Goal: Answer question/provide support

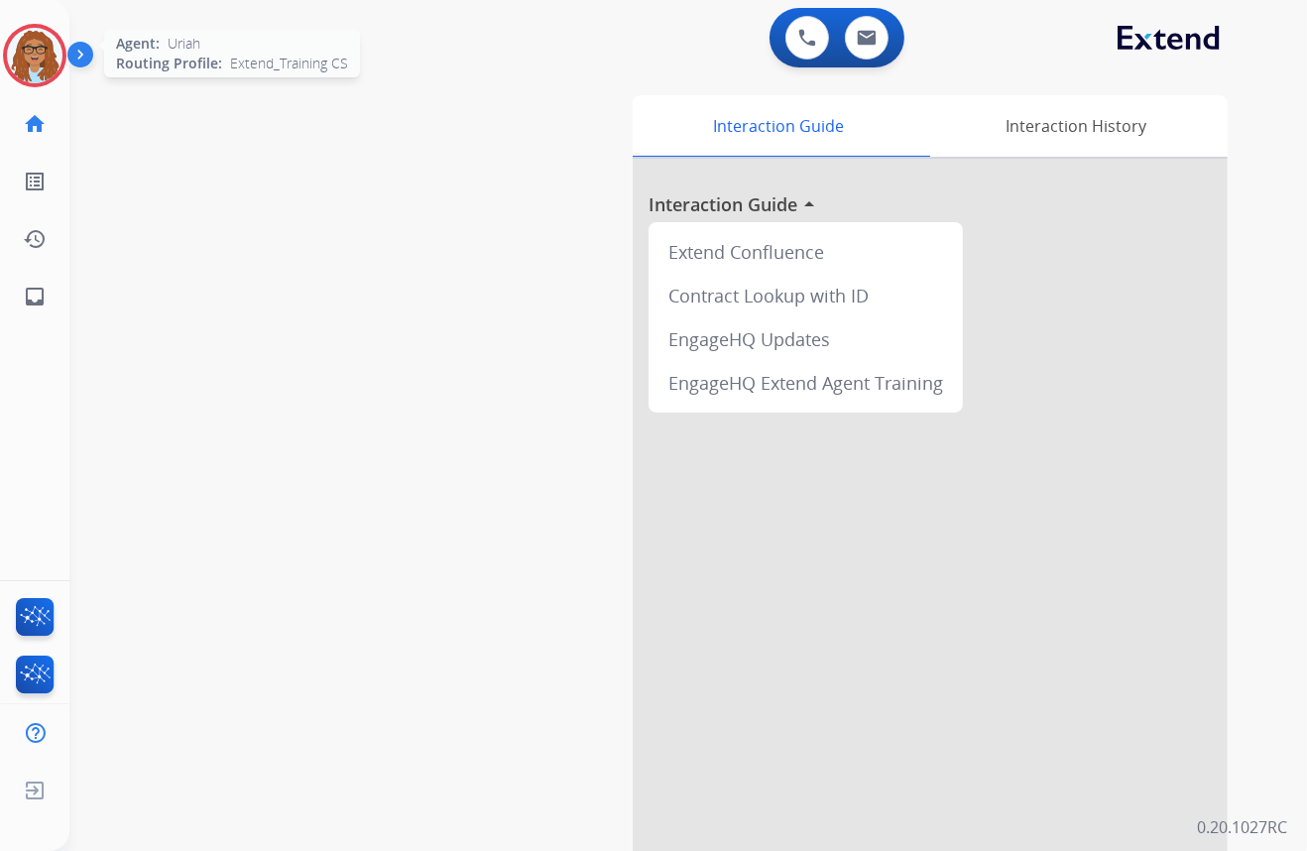
click at [44, 65] on img at bounding box center [35, 56] width 56 height 56
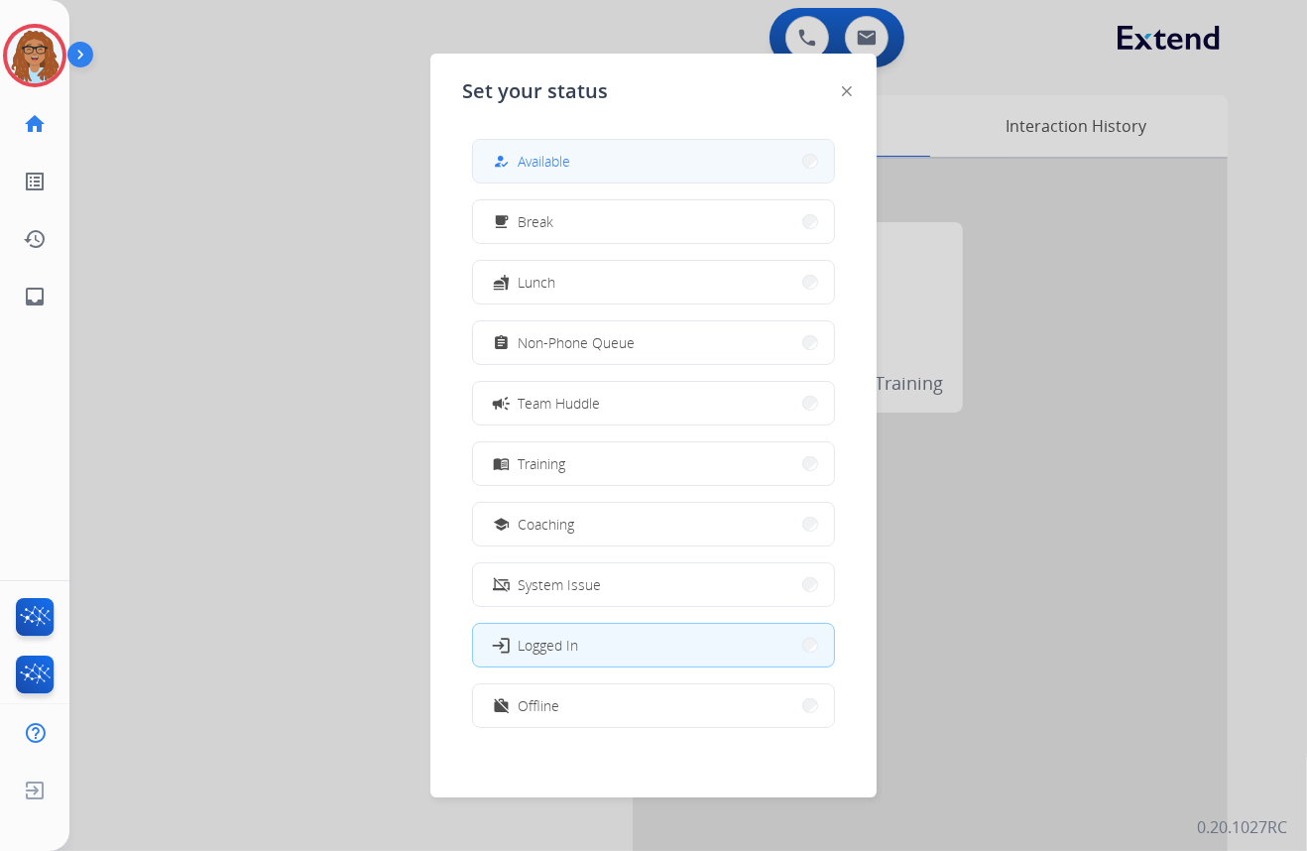
click at [549, 152] on span "Available" at bounding box center [544, 161] width 53 height 21
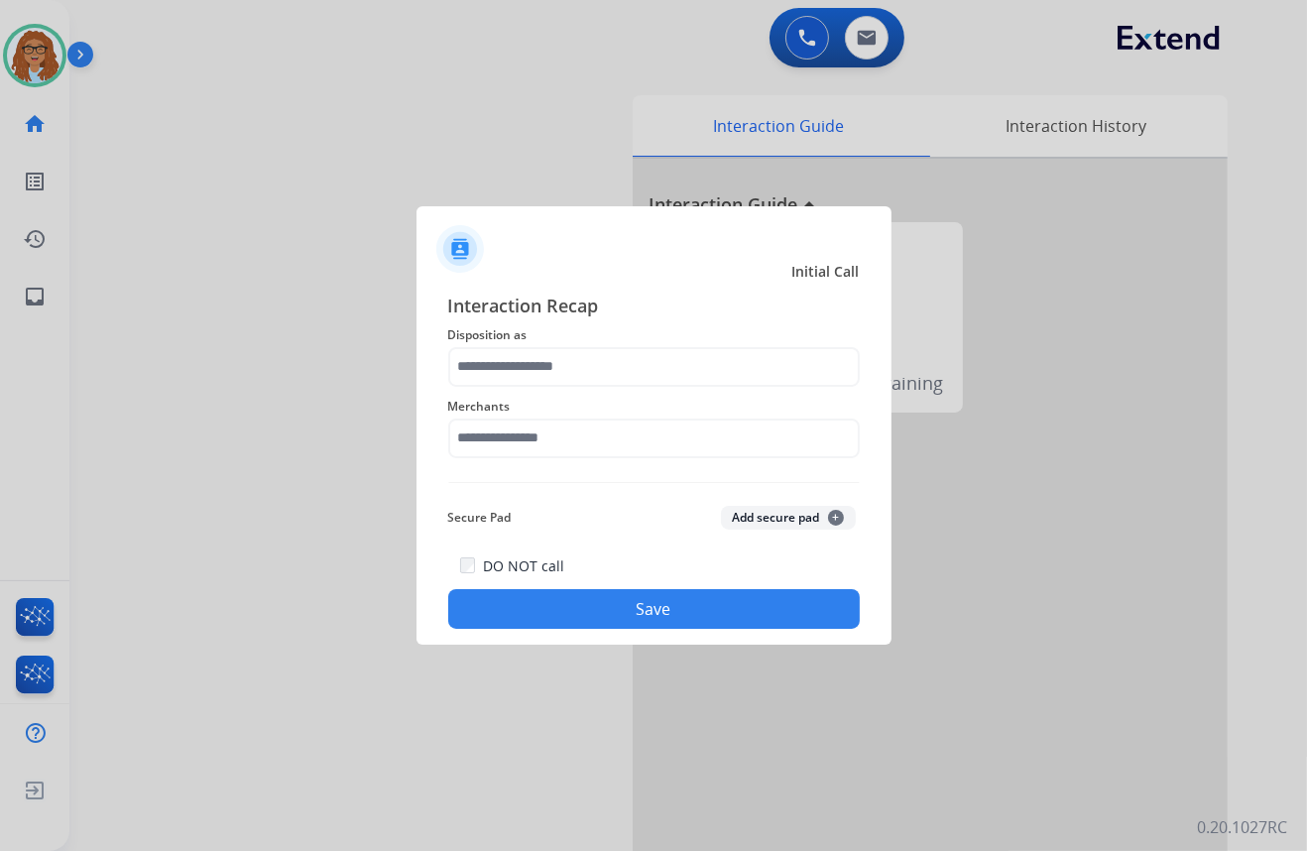
click at [636, 343] on span "Disposition as" at bounding box center [654, 335] width 412 height 24
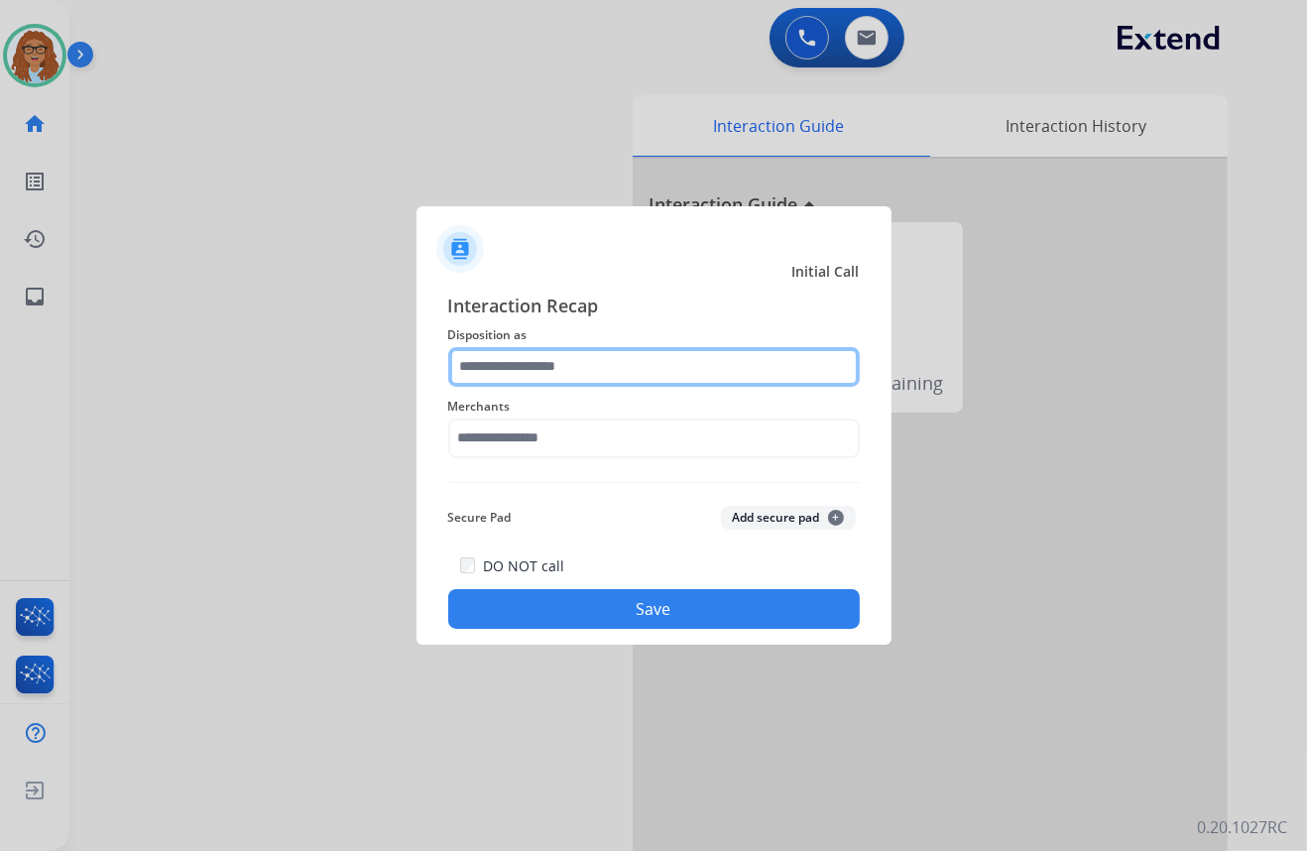
click at [625, 371] on input "text" at bounding box center [654, 367] width 412 height 40
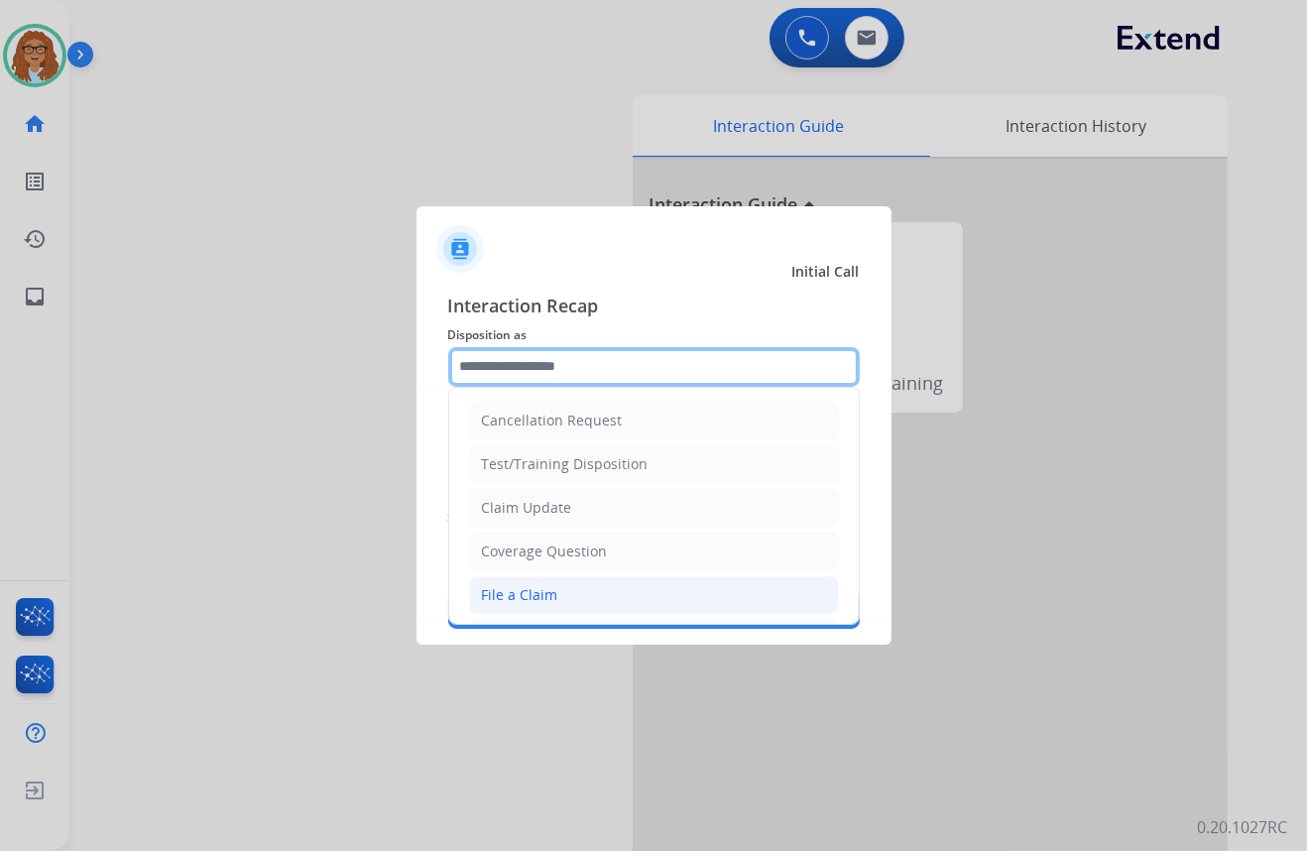
scroll to position [89, 0]
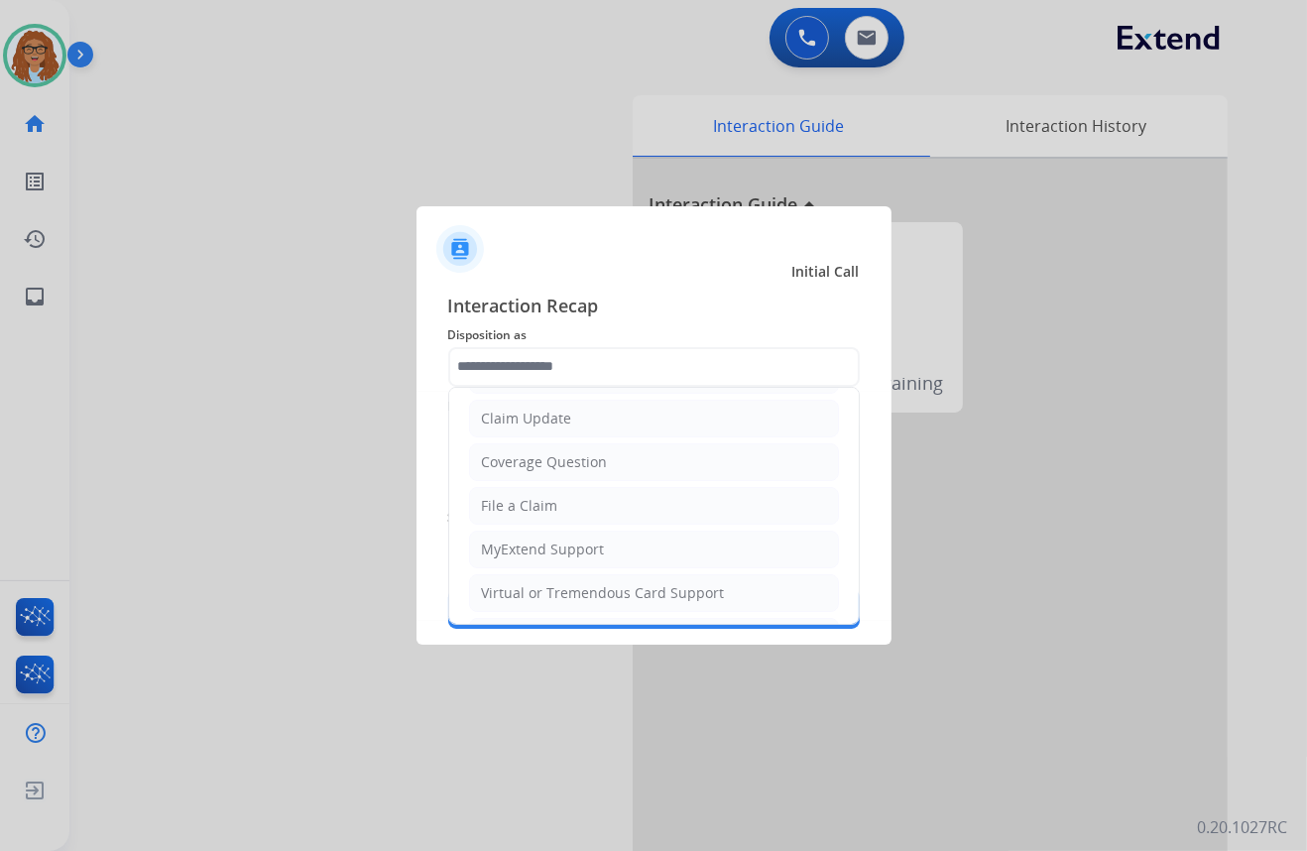
drag, startPoint x: 565, startPoint y: 587, endPoint x: 564, endPoint y: 497, distance: 90.2
click at [564, 584] on div "Virtual or Tremendous Card Support" at bounding box center [603, 593] width 243 height 20
type input "**********"
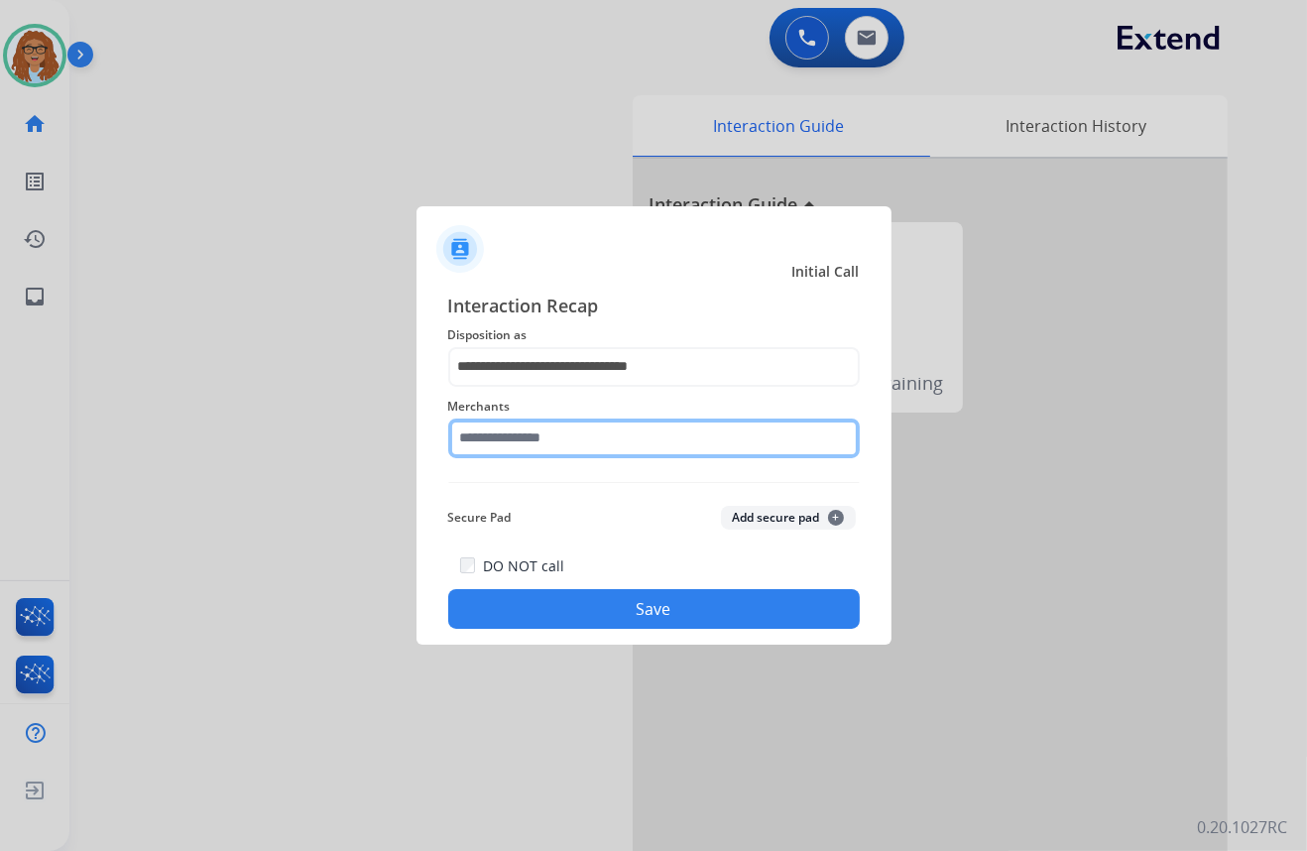
click at [570, 448] on input "text" at bounding box center [654, 438] width 412 height 40
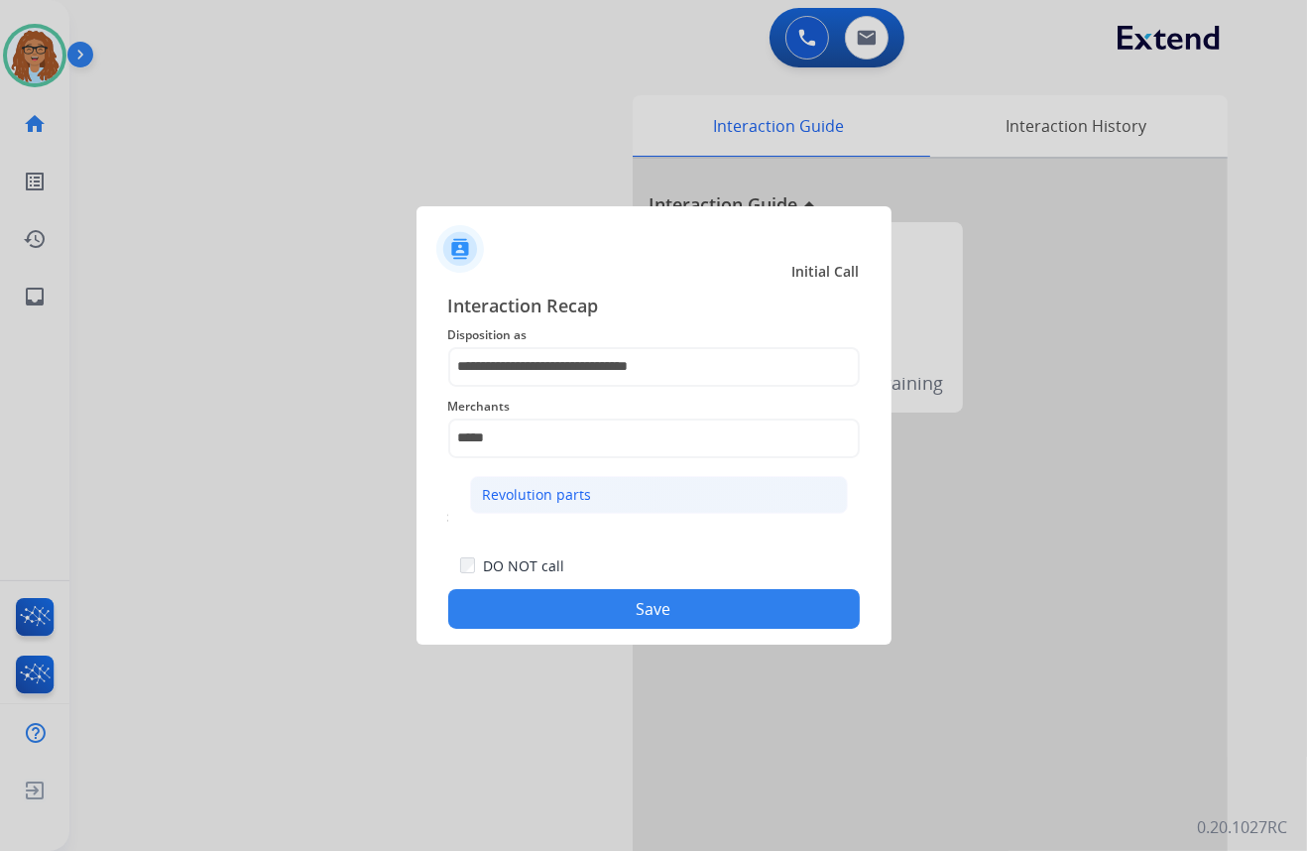
click at [548, 505] on li "Revolution parts" at bounding box center [659, 495] width 378 height 38
type input "**********"
click at [587, 618] on button "Save" at bounding box center [654, 609] width 412 height 40
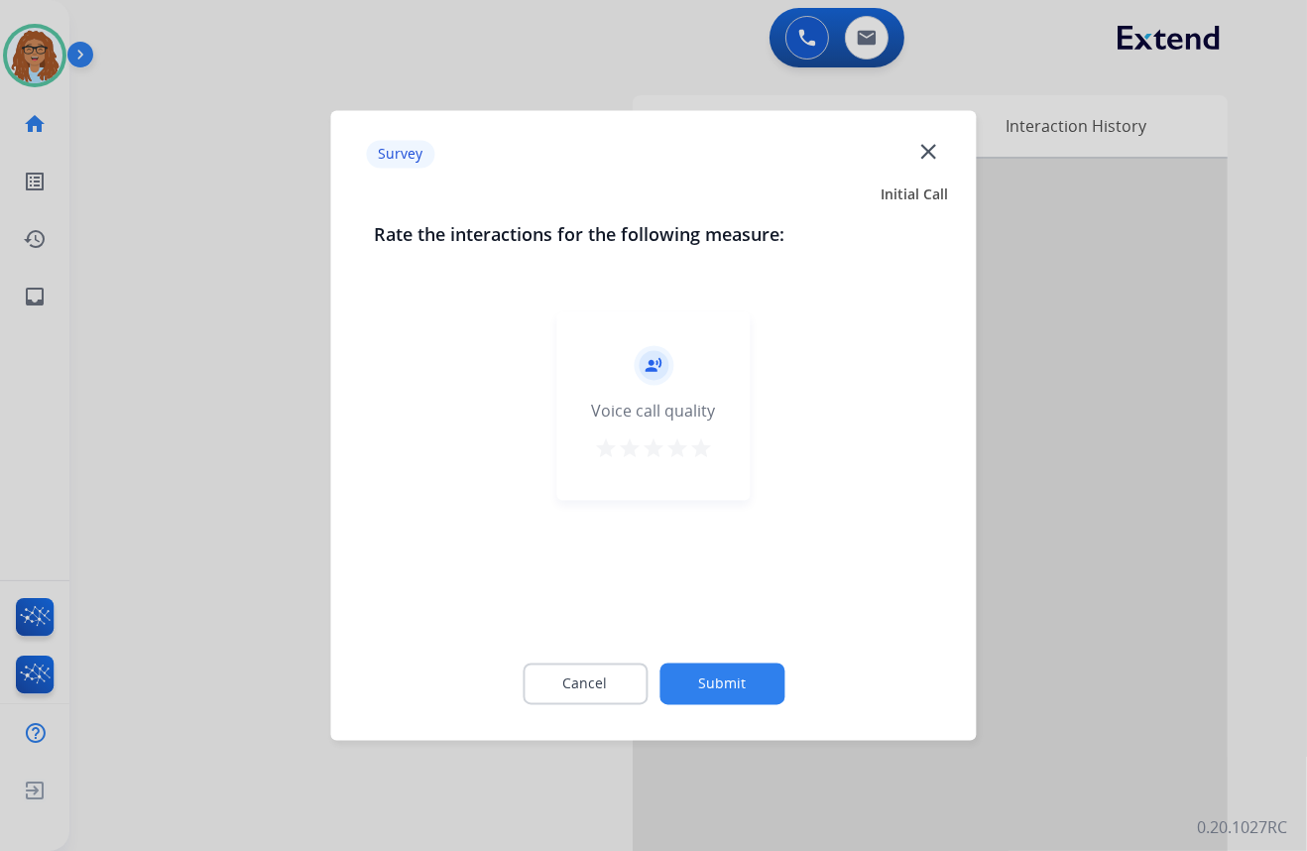
click at [928, 149] on mat-icon "close" at bounding box center [928, 151] width 26 height 26
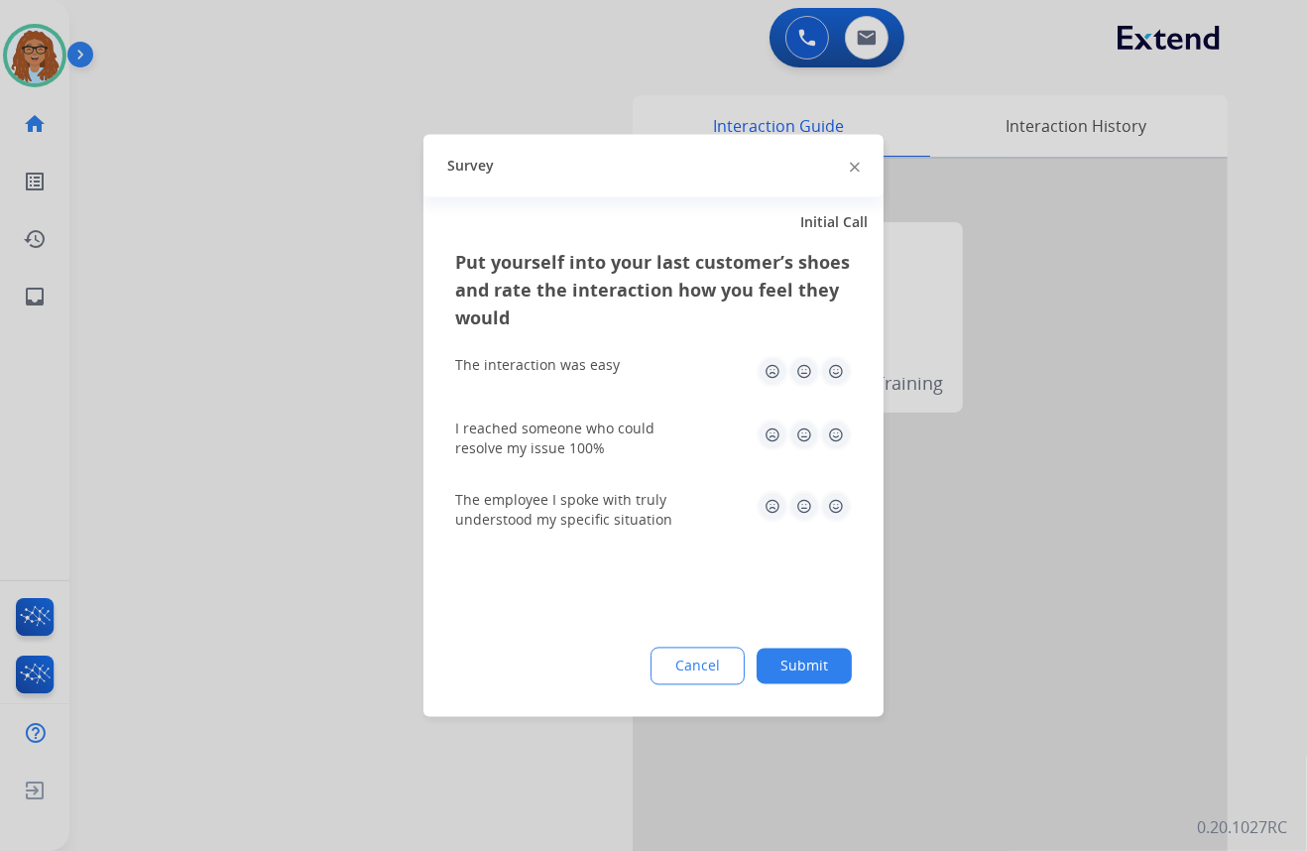
click at [852, 162] on img at bounding box center [855, 167] width 10 height 10
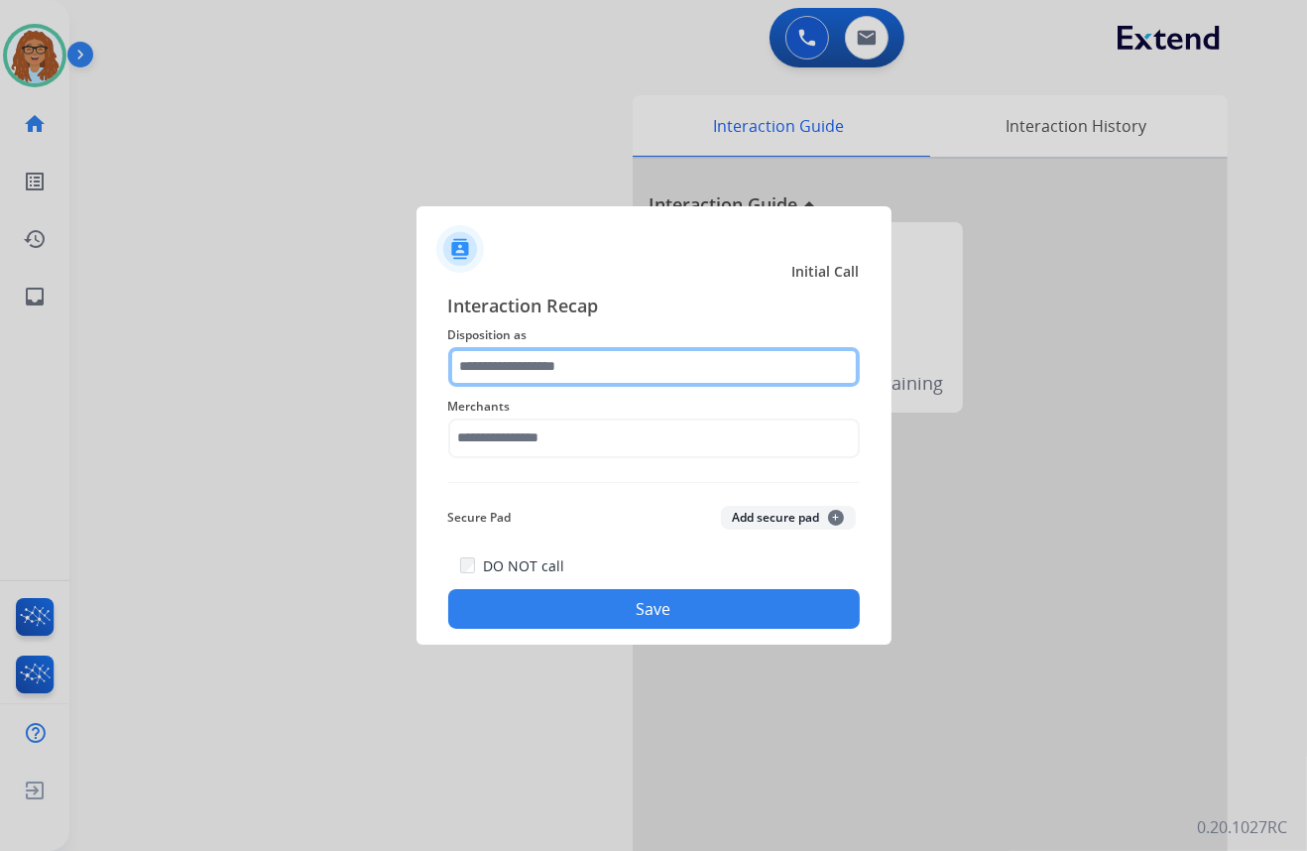
click at [557, 352] on input "text" at bounding box center [654, 367] width 412 height 40
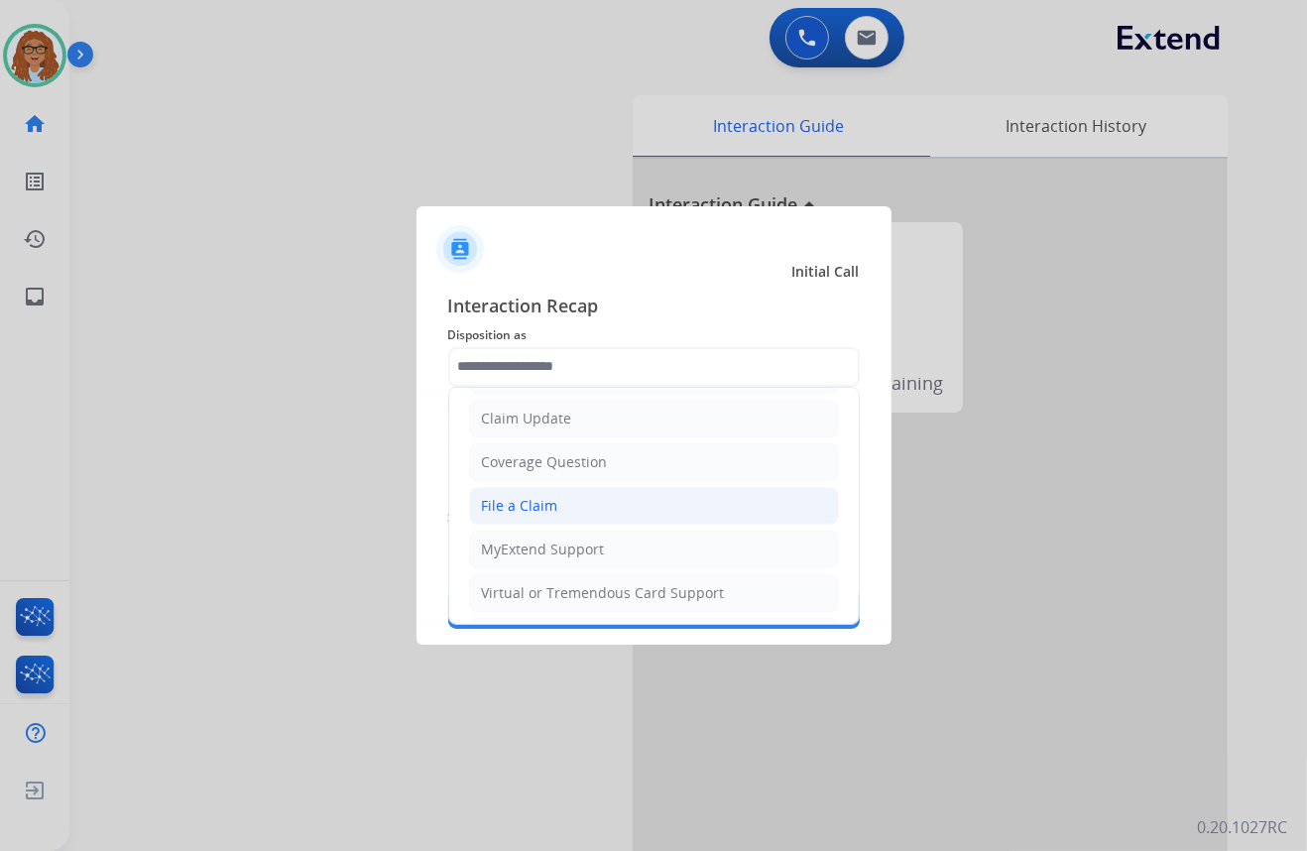
click at [544, 506] on div "File a Claim" at bounding box center [520, 506] width 76 height 20
type input "**********"
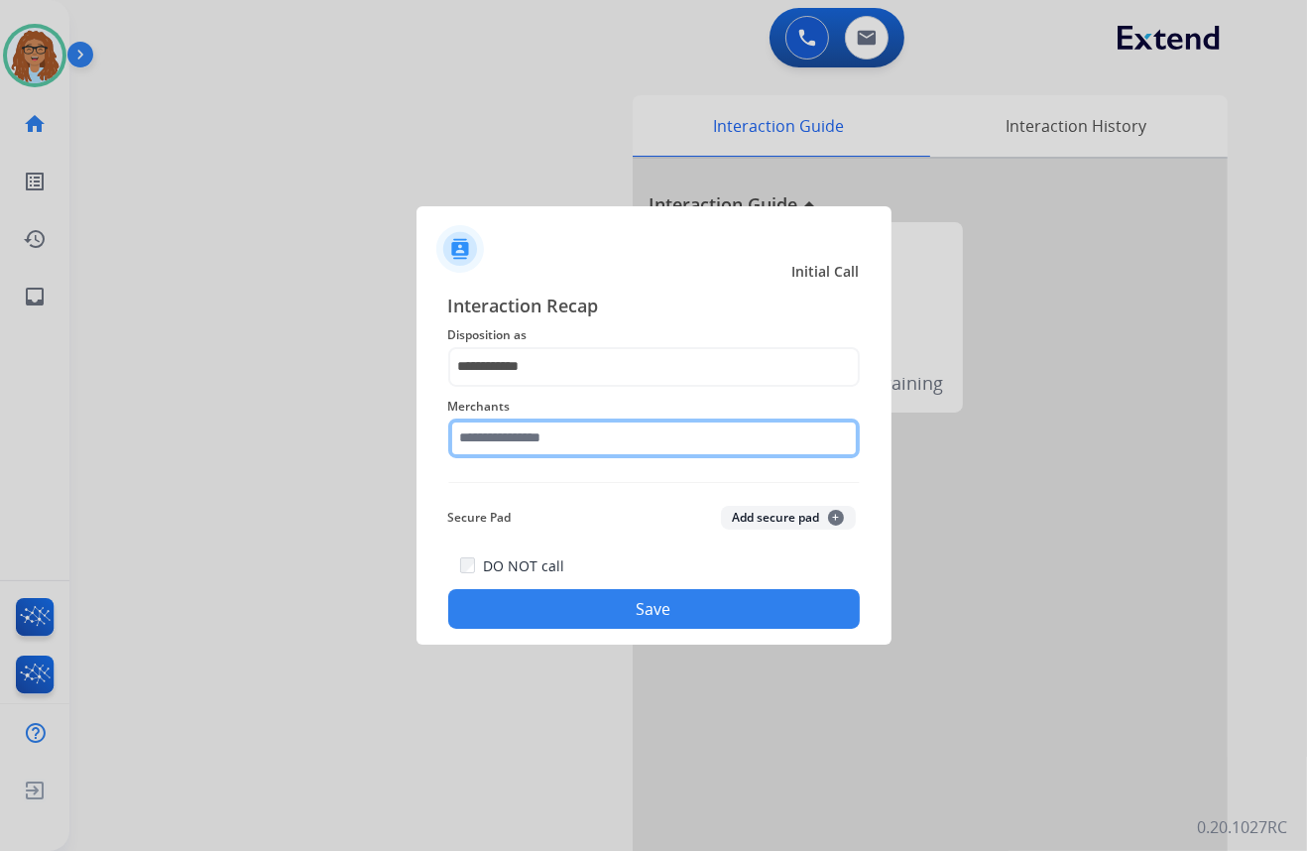
click at [545, 425] on input "text" at bounding box center [654, 438] width 412 height 40
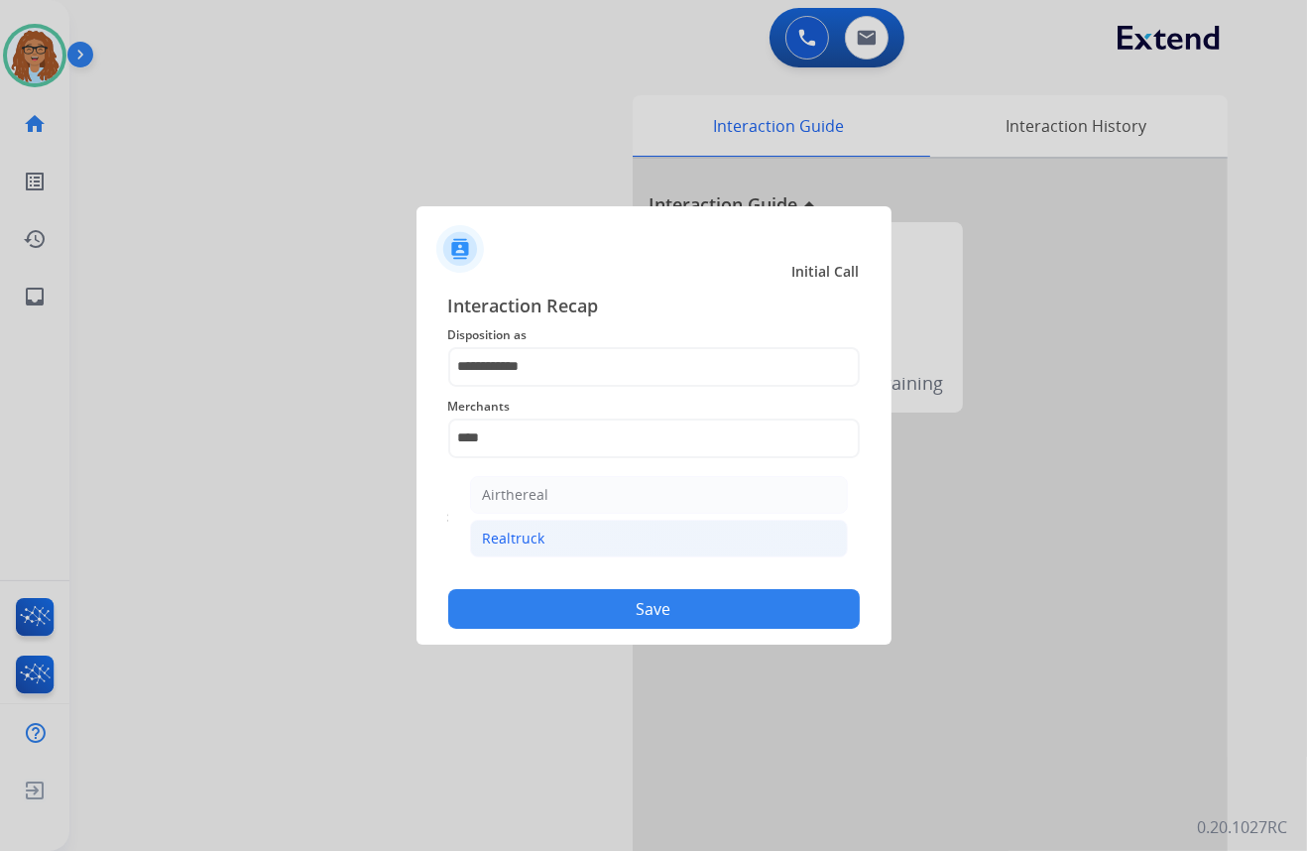
click at [531, 544] on div "Realtruck" at bounding box center [514, 539] width 62 height 20
type input "*********"
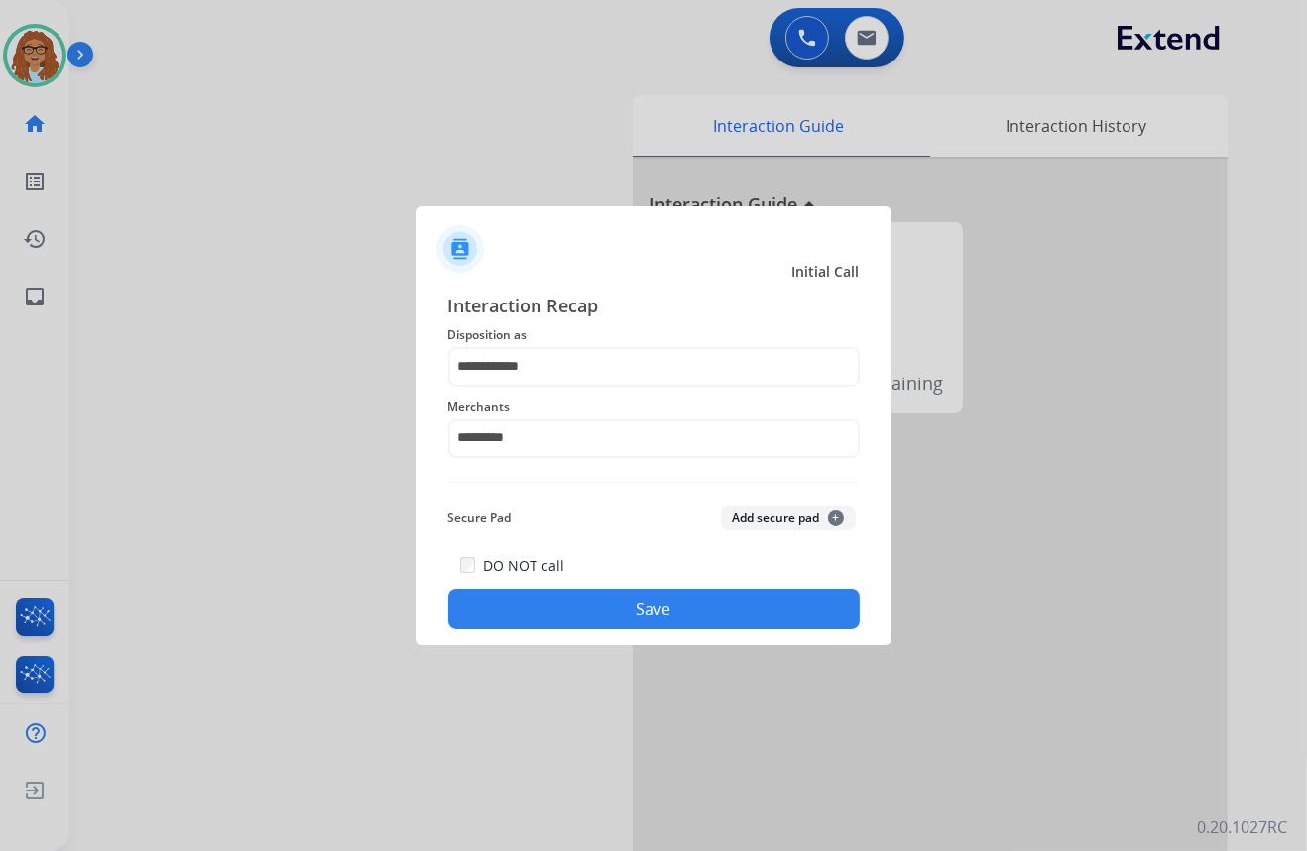
click at [545, 603] on button "Save" at bounding box center [654, 609] width 412 height 40
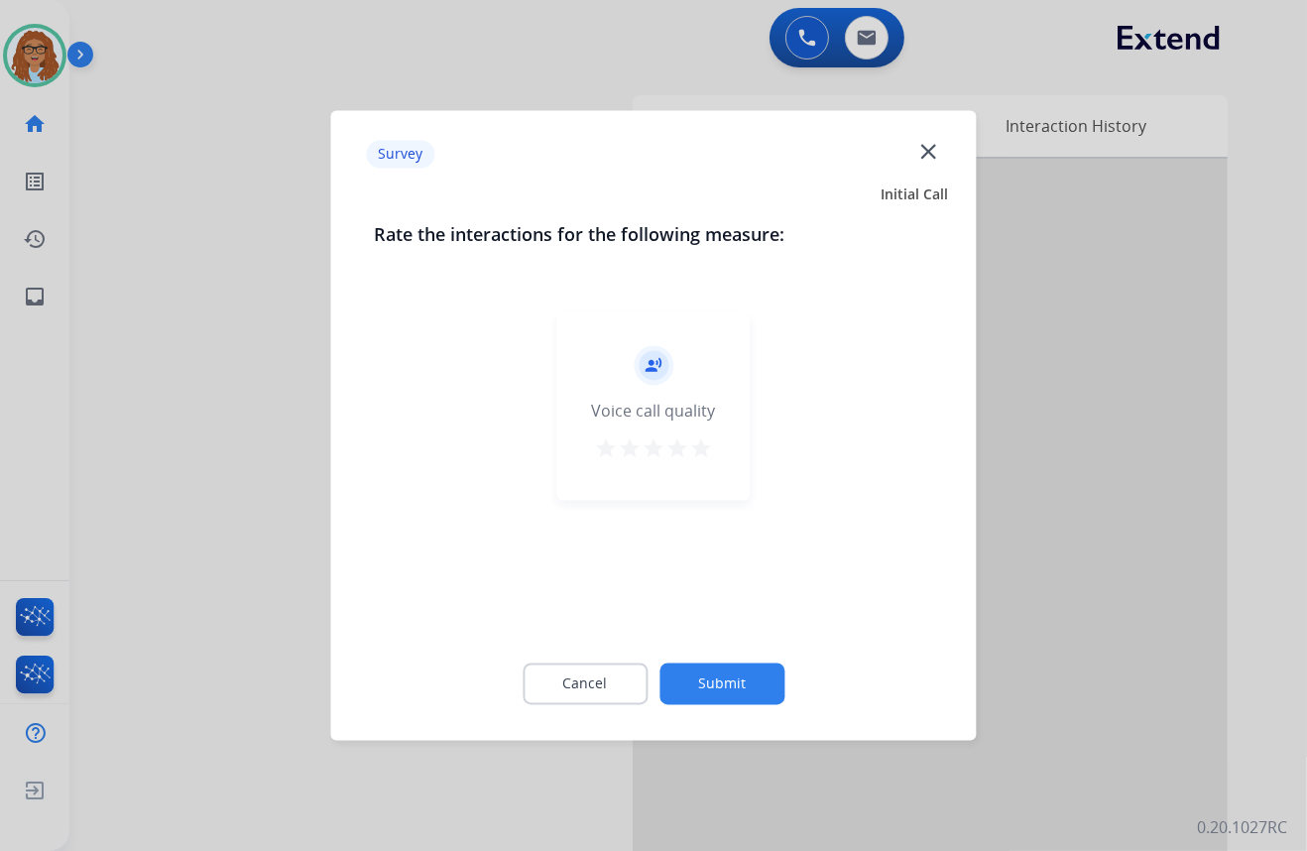
click at [908, 149] on div "Survey close" at bounding box center [654, 154] width 622 height 62
click at [924, 152] on mat-icon "close" at bounding box center [928, 151] width 26 height 26
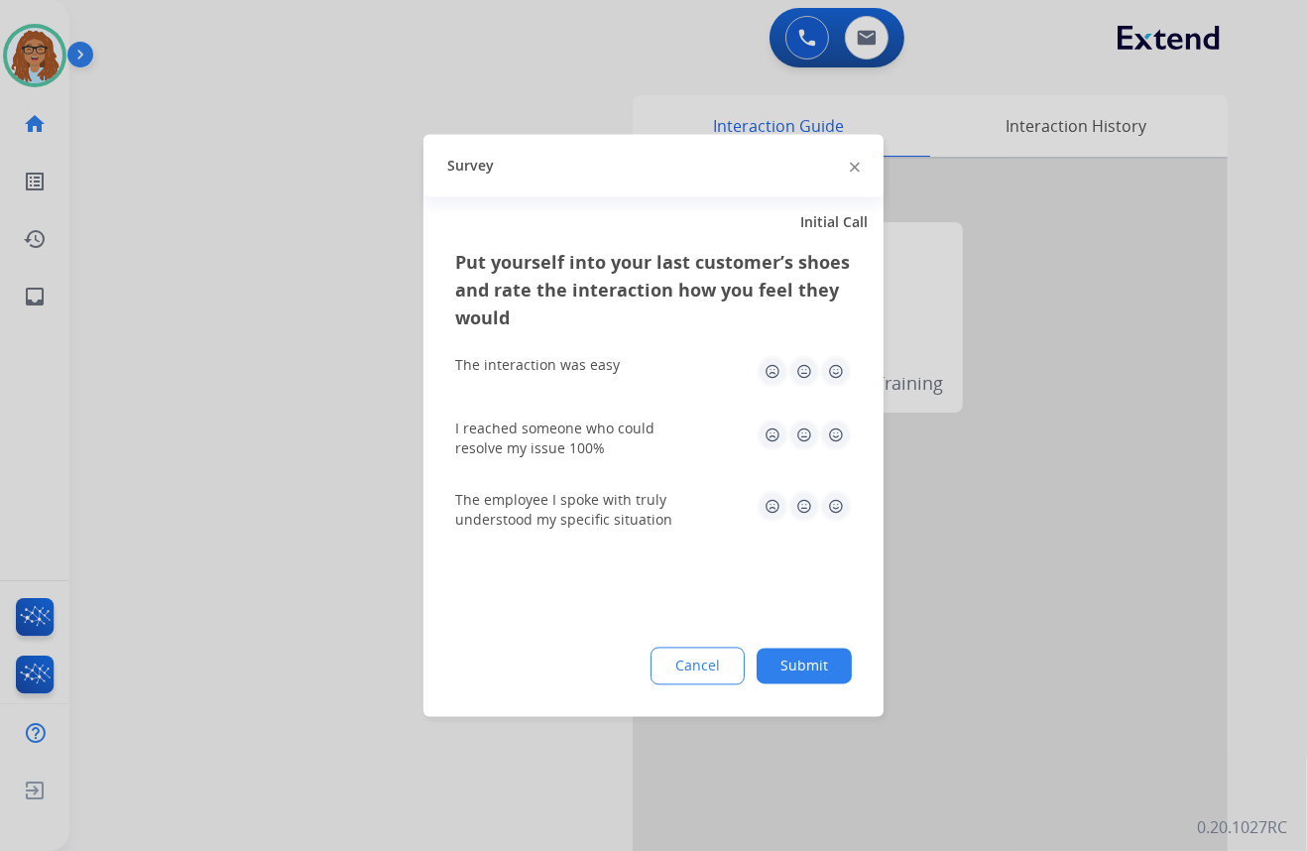
click at [853, 165] on img at bounding box center [855, 167] width 10 height 10
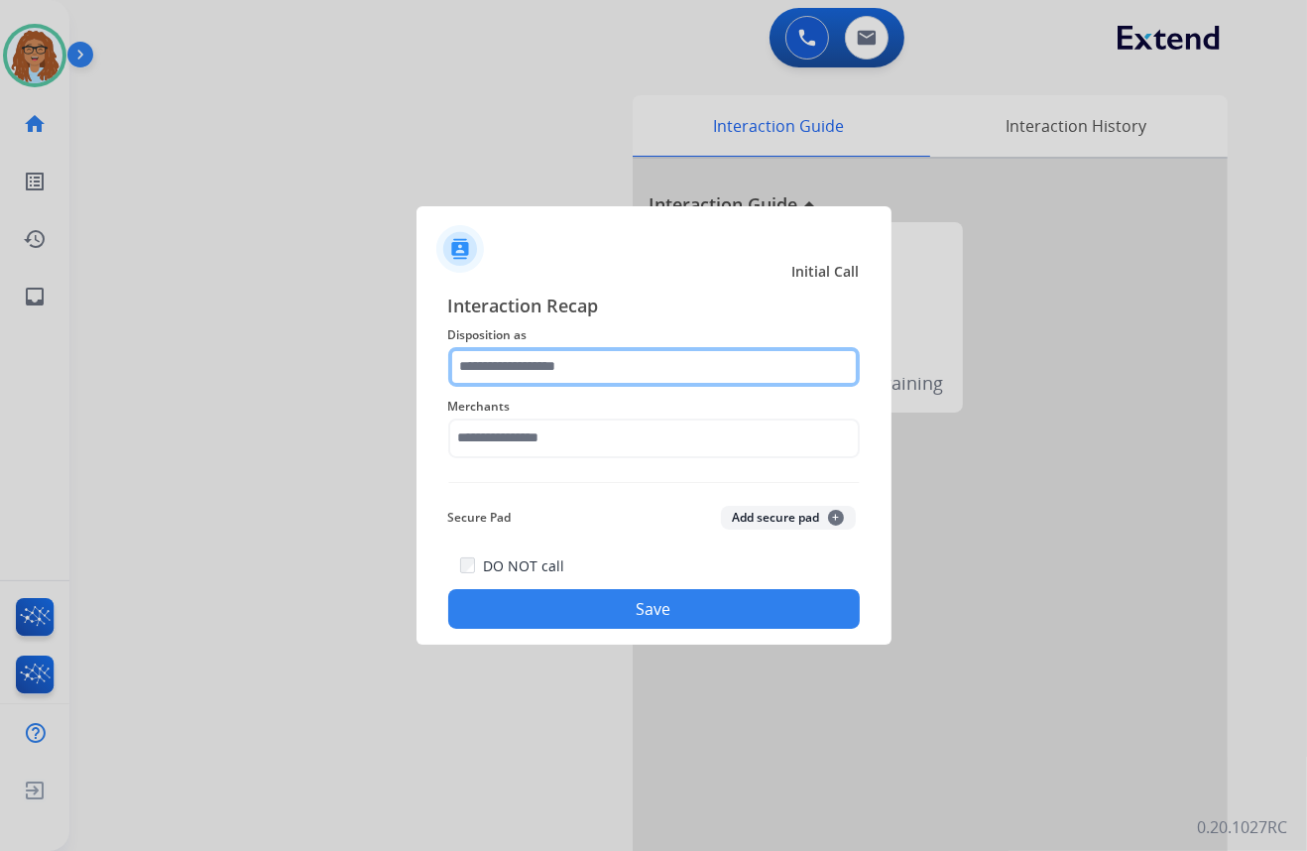
click at [618, 363] on input "text" at bounding box center [654, 367] width 412 height 40
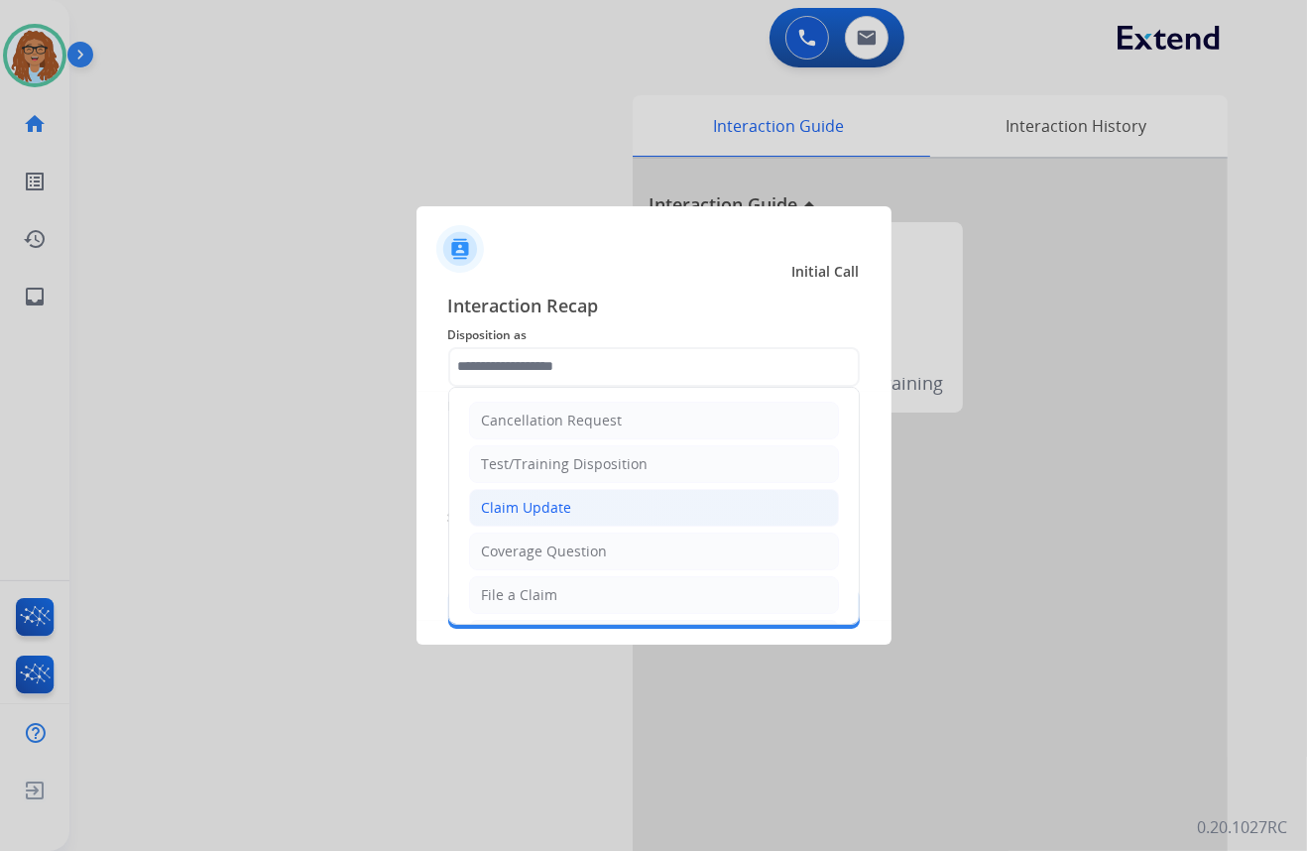
click at [558, 500] on div "Claim Update" at bounding box center [527, 508] width 90 height 20
type input "**********"
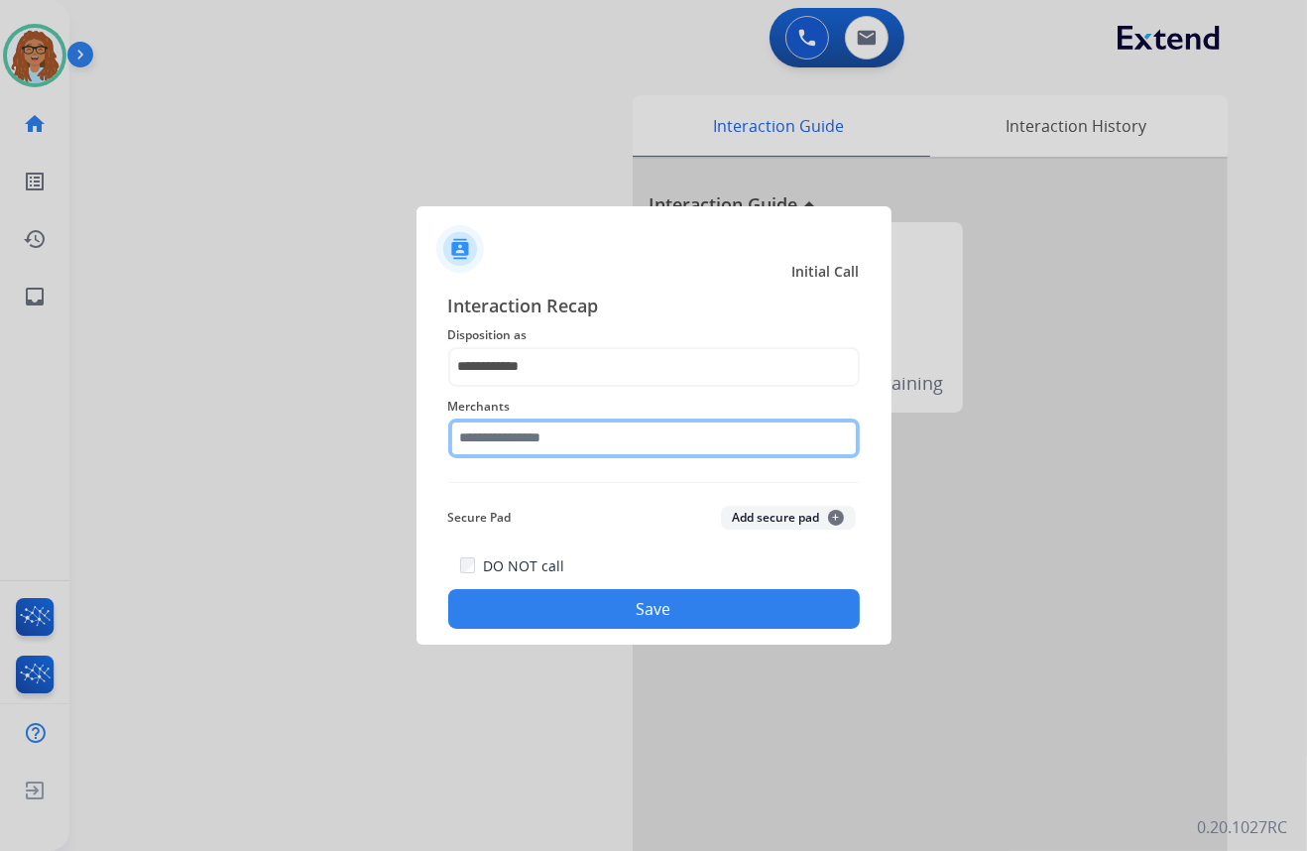
click at [565, 433] on input "text" at bounding box center [654, 438] width 412 height 40
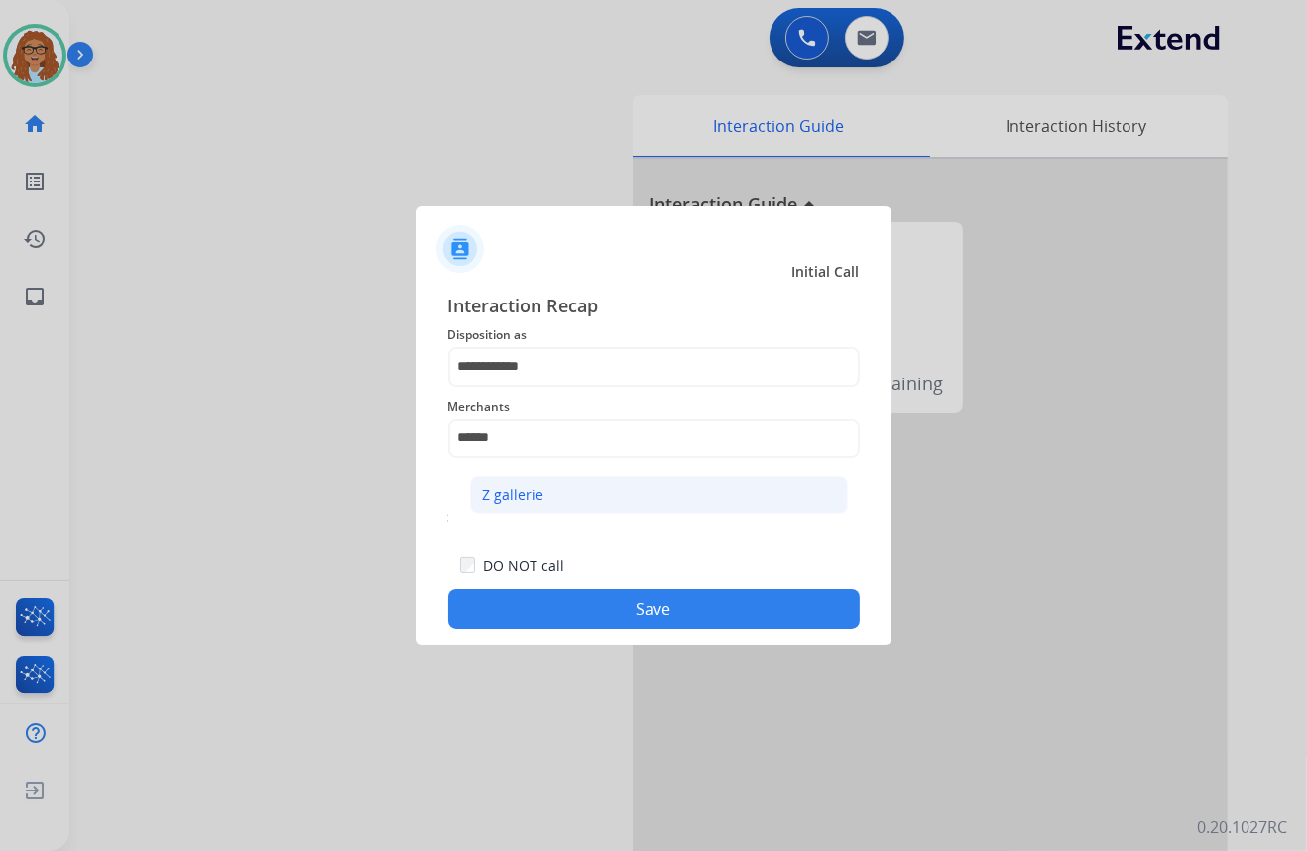
click at [542, 495] on li "Z gallerie" at bounding box center [659, 495] width 378 height 38
type input "**********"
click at [563, 605] on button "Save" at bounding box center [654, 609] width 412 height 40
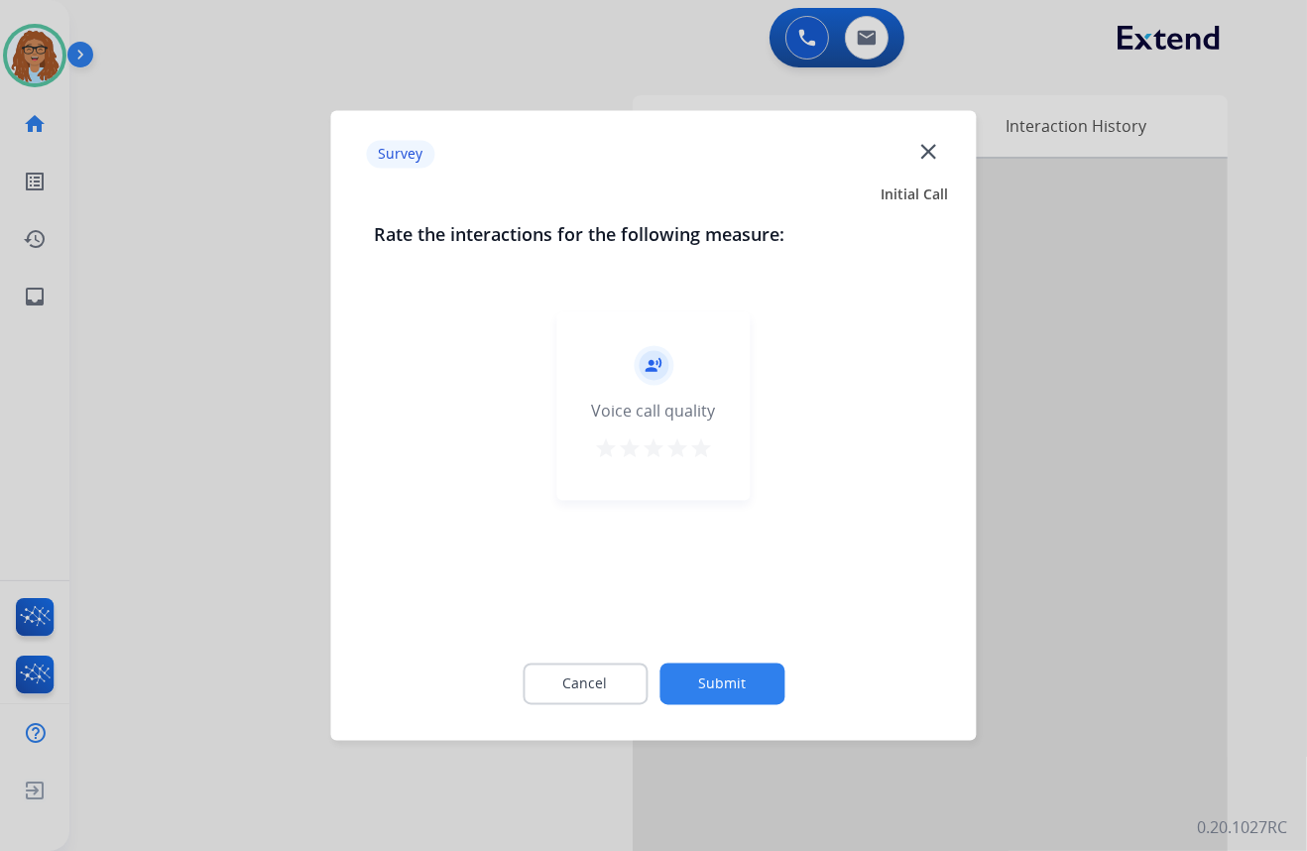
click at [922, 149] on mat-icon "close" at bounding box center [928, 151] width 26 height 26
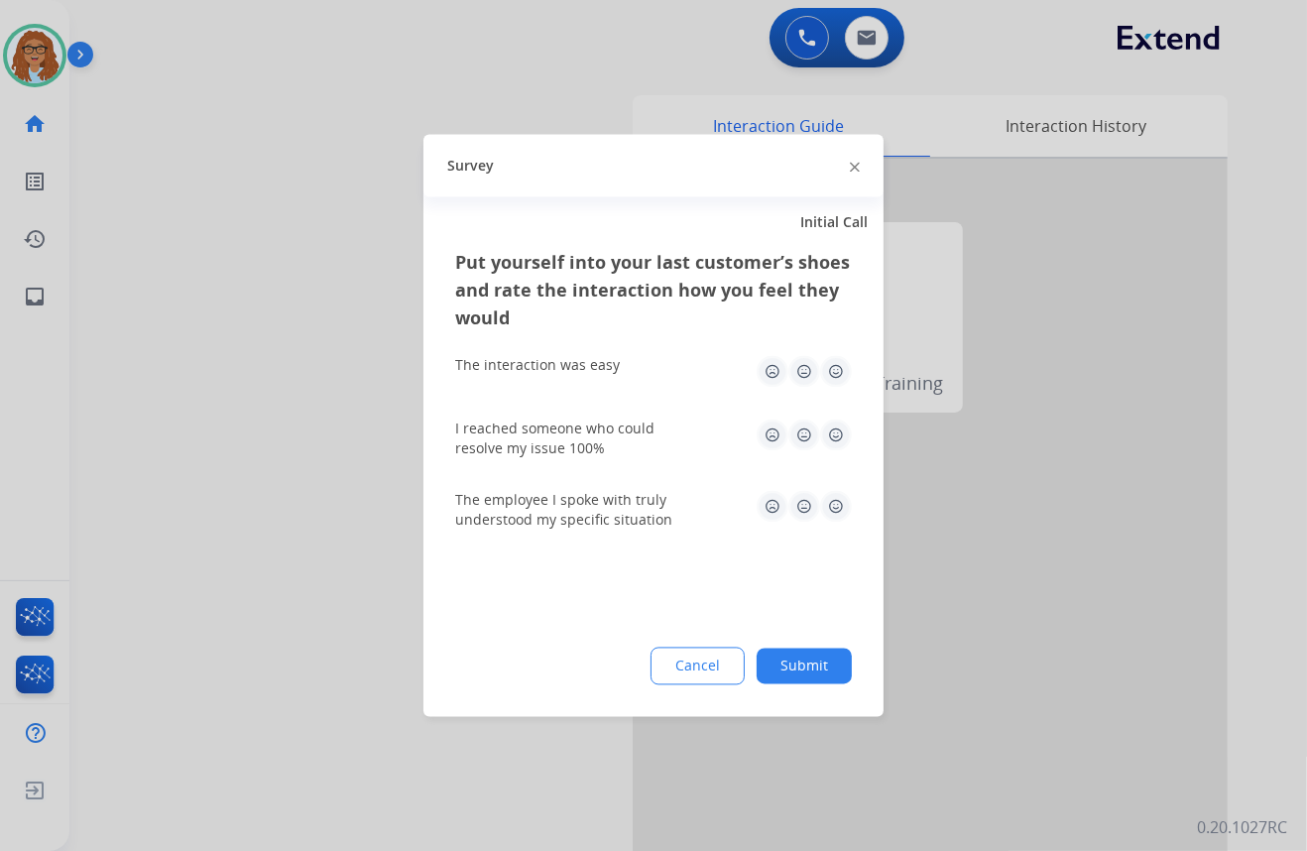
click at [860, 168] on div "Survey" at bounding box center [653, 166] width 460 height 62
click at [855, 168] on img at bounding box center [855, 167] width 10 height 10
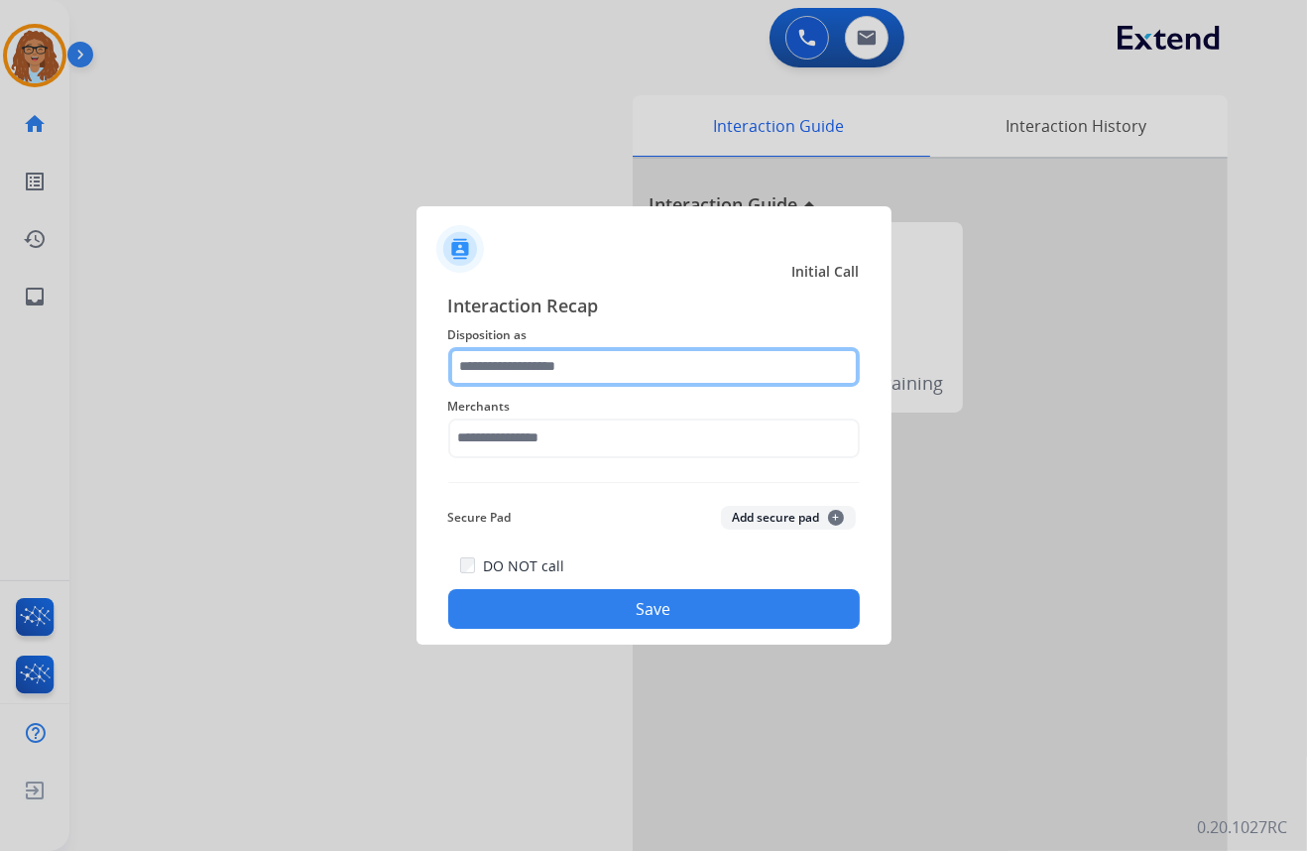
click at [568, 386] on div at bounding box center [654, 367] width 412 height 40
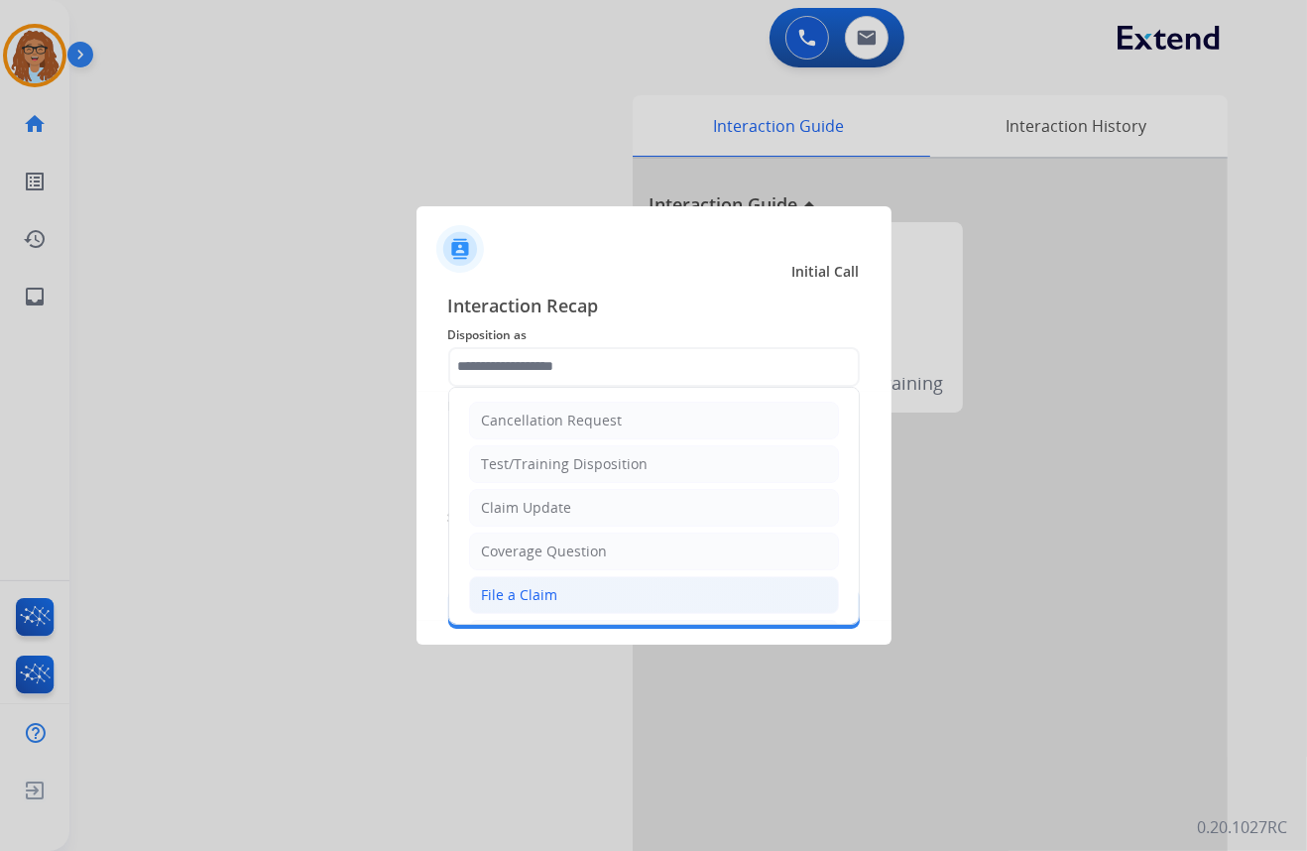
drag, startPoint x: 526, startPoint y: 607, endPoint x: 537, endPoint y: 582, distance: 27.5
click at [526, 605] on li "File a Claim" at bounding box center [654, 595] width 370 height 38
type input "**********"
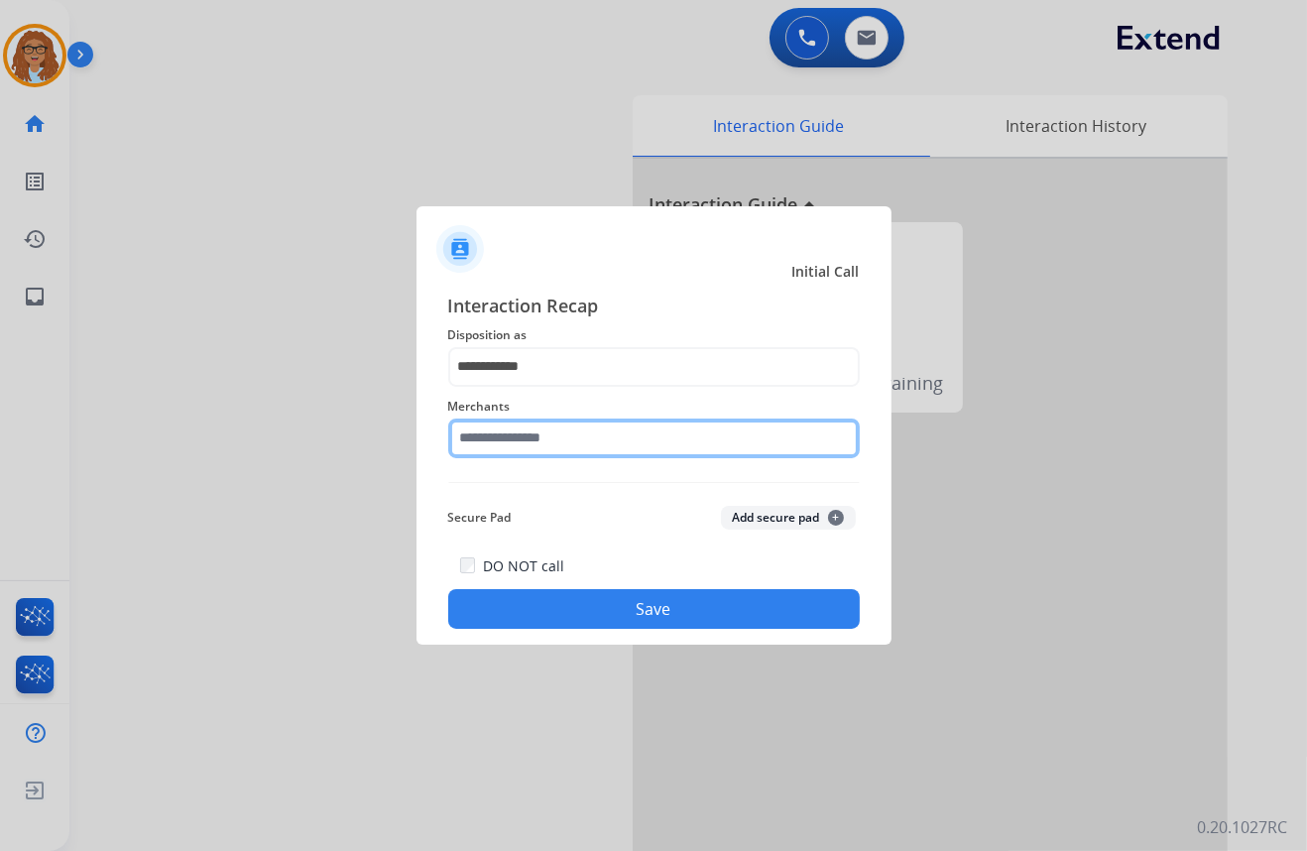
click at [566, 438] on input "text" at bounding box center [654, 438] width 412 height 40
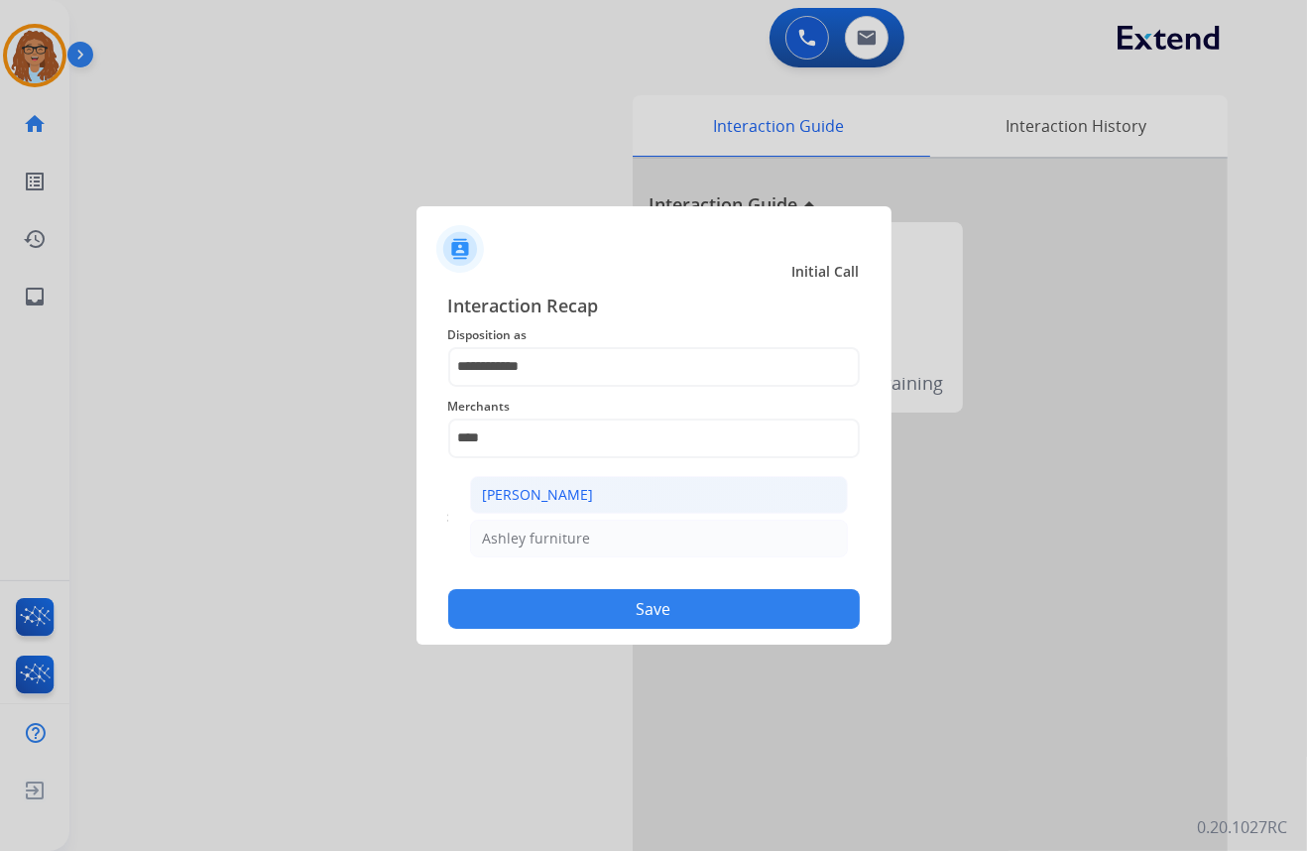
click at [575, 502] on div "[PERSON_NAME]" at bounding box center [538, 495] width 111 height 20
type input "**********"
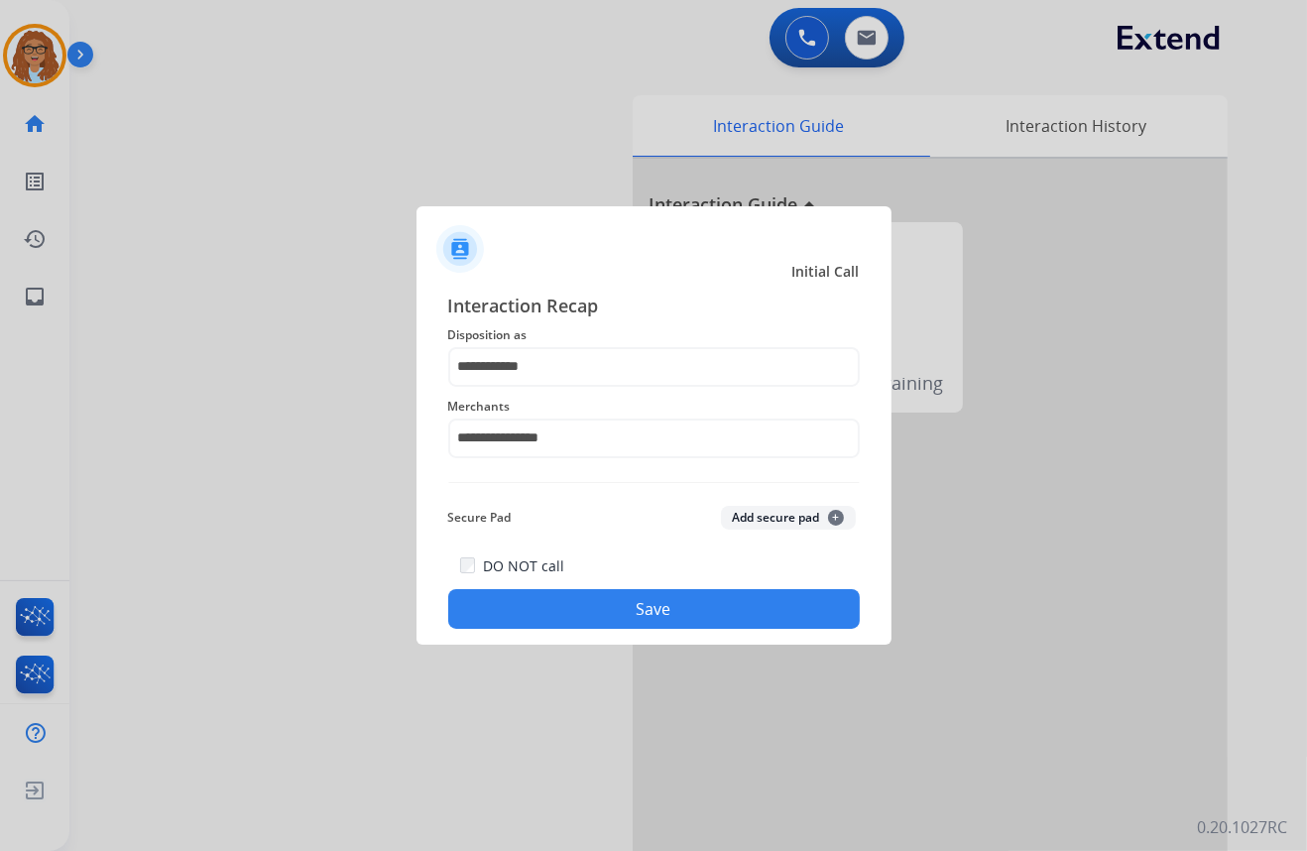
click at [577, 594] on button "Save" at bounding box center [654, 609] width 412 height 40
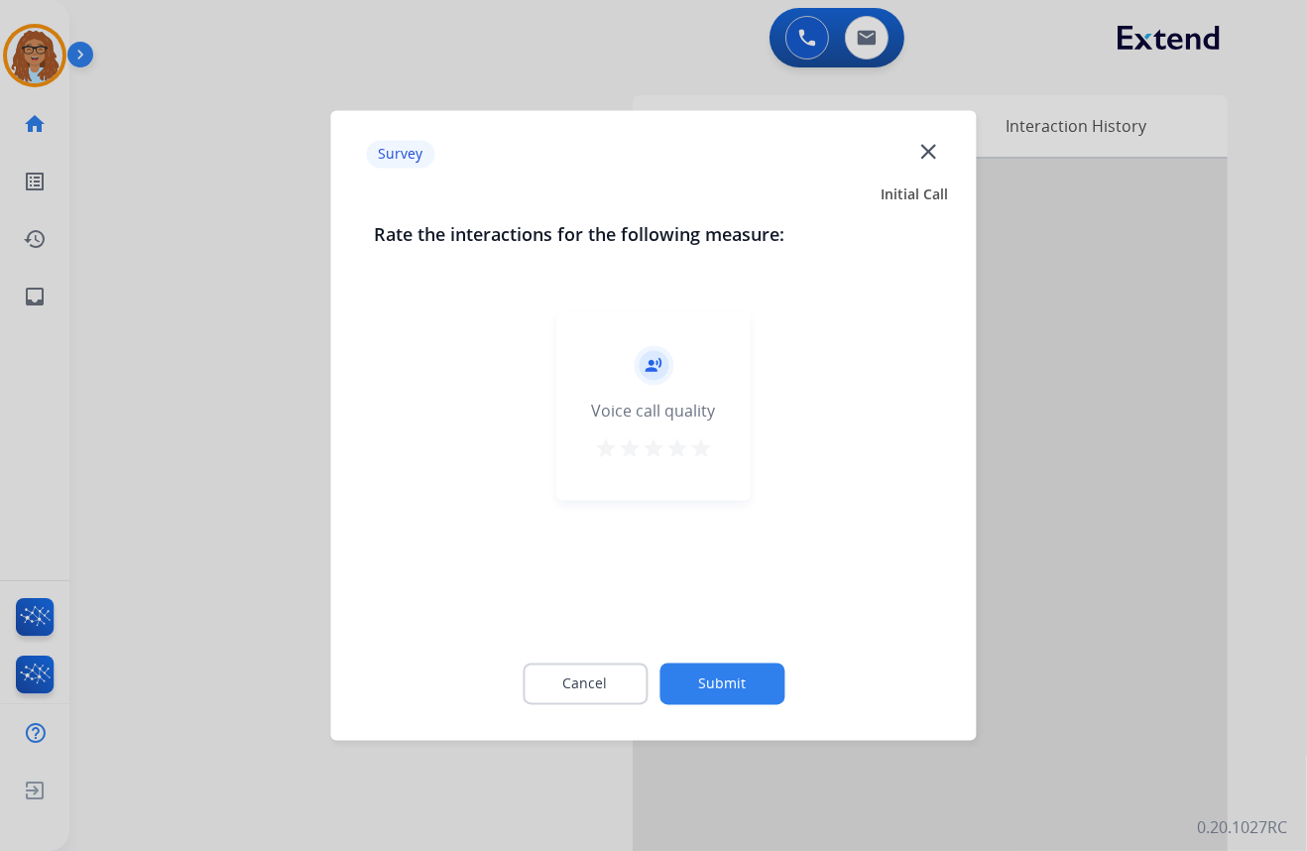
click at [935, 145] on mat-icon "close" at bounding box center [928, 151] width 26 height 26
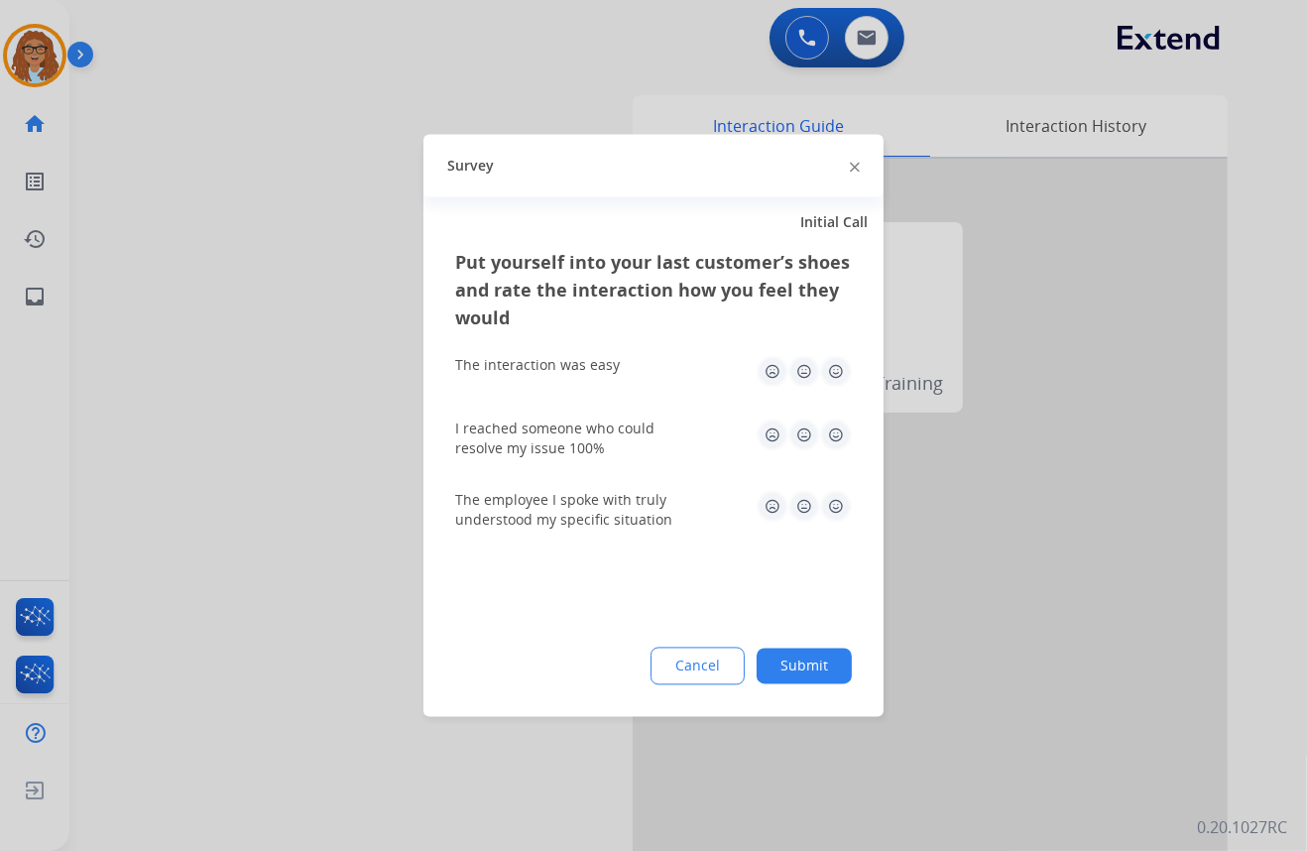
click at [854, 165] on img at bounding box center [855, 167] width 10 height 10
